Goal: Check status: Check status

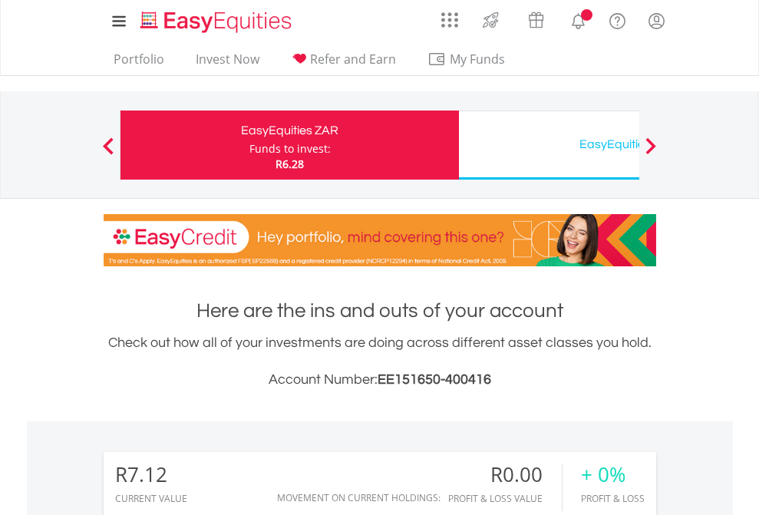
scroll to position [147, 241]
click at [249, 145] on div "Funds to invest:" at bounding box center [289, 148] width 81 height 15
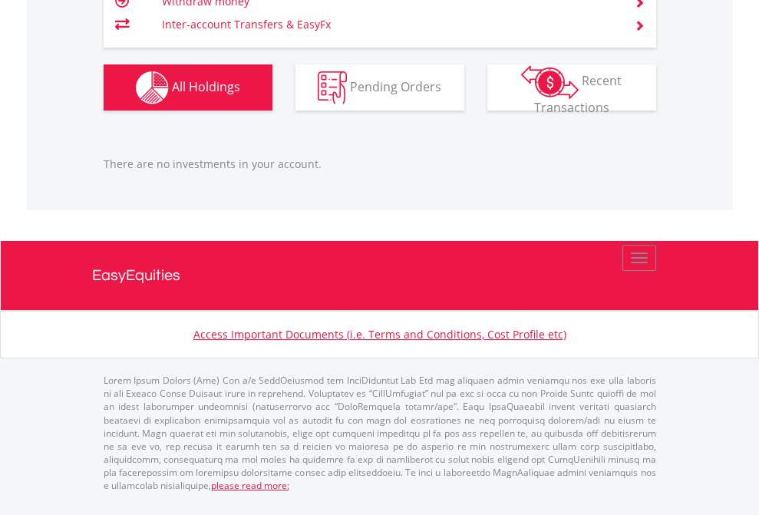
scroll to position [147, 241]
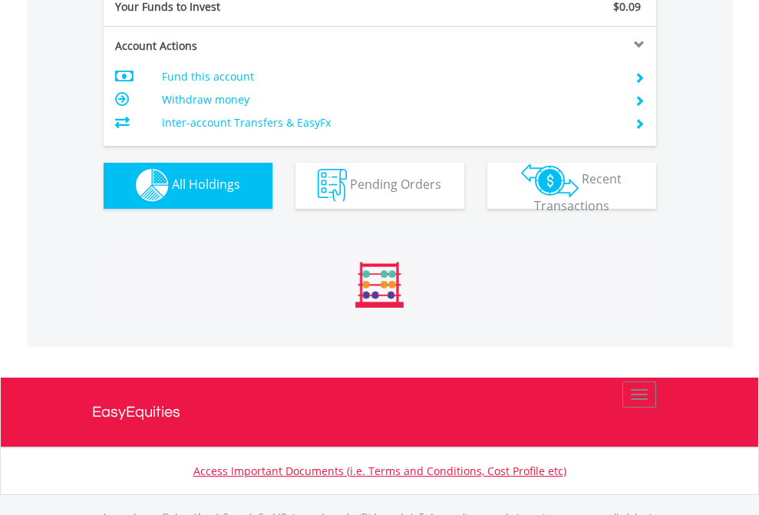
scroll to position [1519, 0]
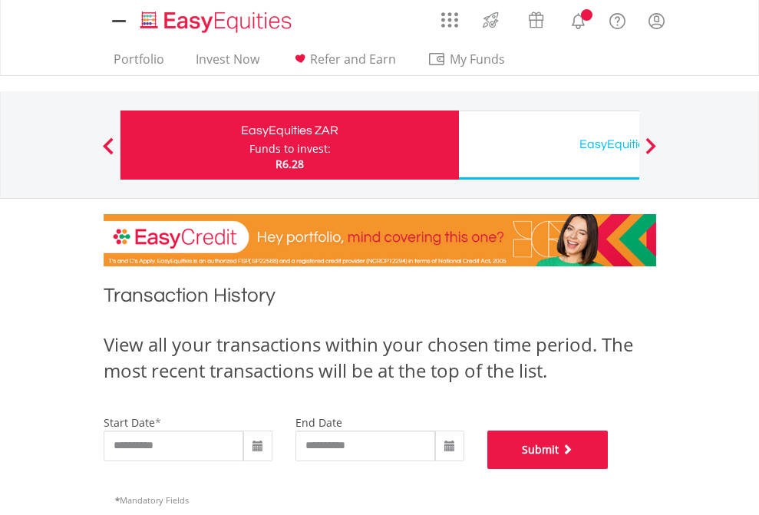
click at [609, 469] on button "Submit" at bounding box center [547, 450] width 121 height 38
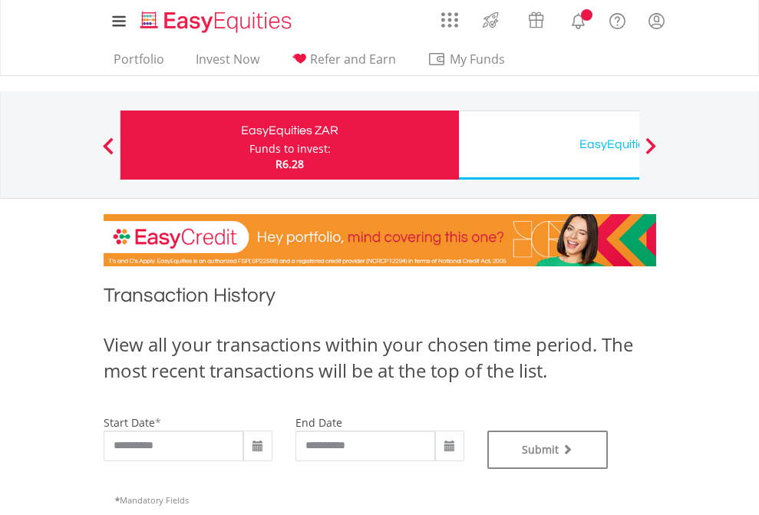
click at [549, 145] on div "EasyEquities USD" at bounding box center [628, 144] width 320 height 21
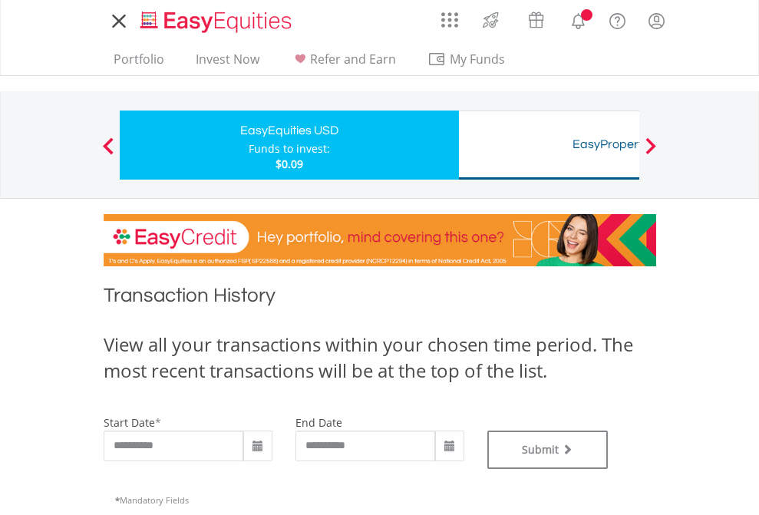
type input "**********"
